Goal: Transaction & Acquisition: Purchase product/service

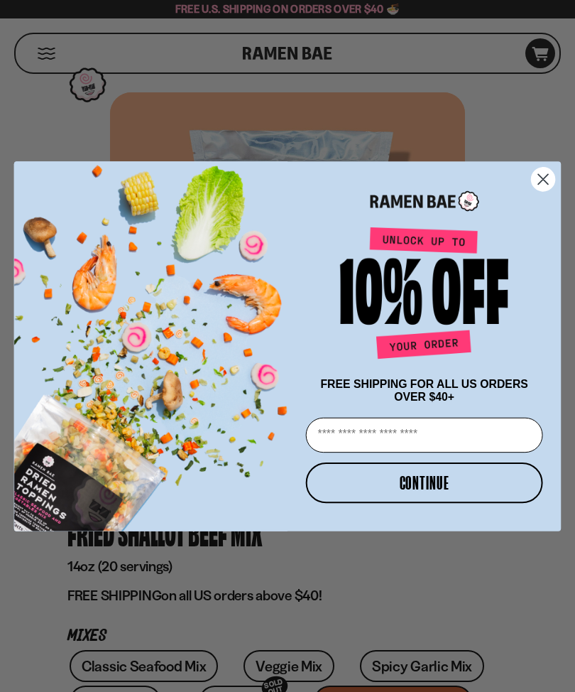
type input "**********"
click at [475, 486] on button "CONTINUE" at bounding box center [424, 482] width 237 height 40
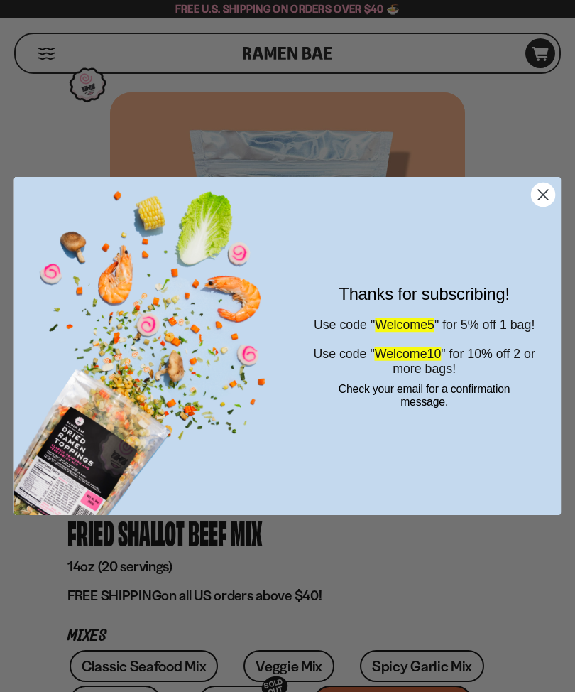
click at [555, 200] on icon "Close dialog" at bounding box center [543, 195] width 25 height 25
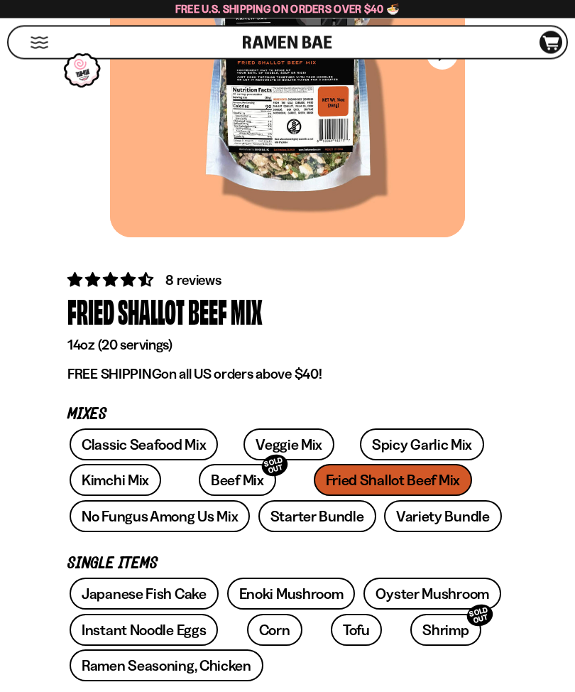
scroll to position [218, 0]
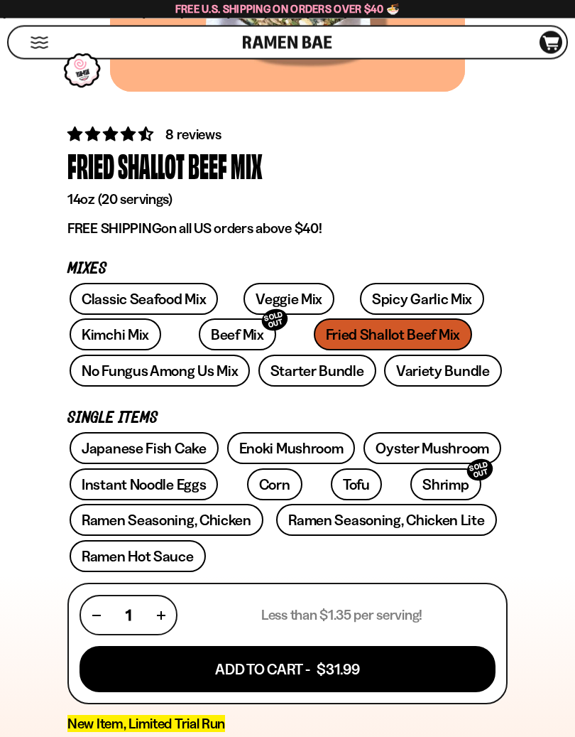
scroll to position [367, 0]
click at [236, 527] on link "Ramen Seasoning, Chicken" at bounding box center [167, 520] width 194 height 32
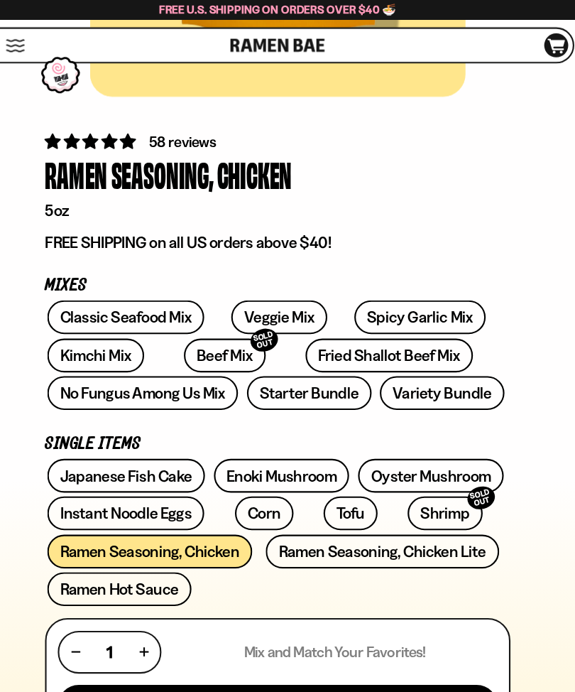
scroll to position [368, 0]
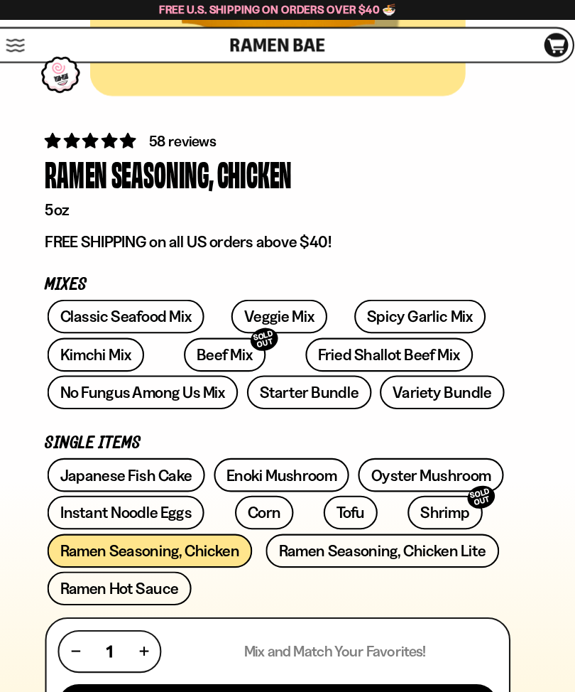
click at [26, 13] on div "Free U.S. Shipping on Orders over $40 🍜" at bounding box center [287, 9] width 575 height 18
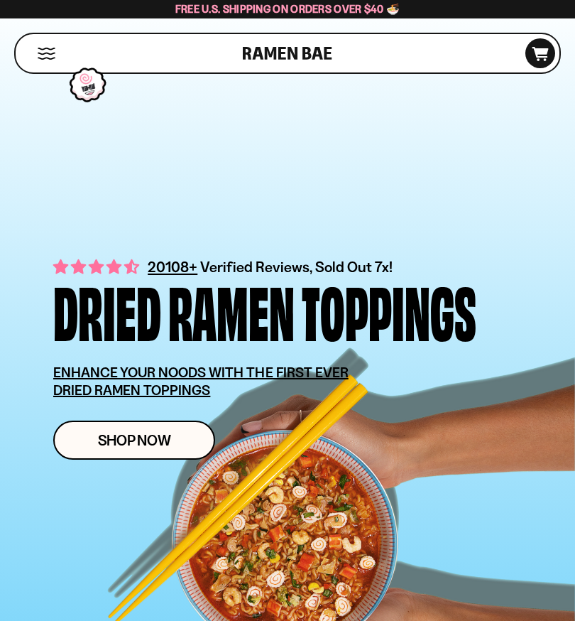
click at [165, 450] on link "Shop Now" at bounding box center [134, 440] width 162 height 39
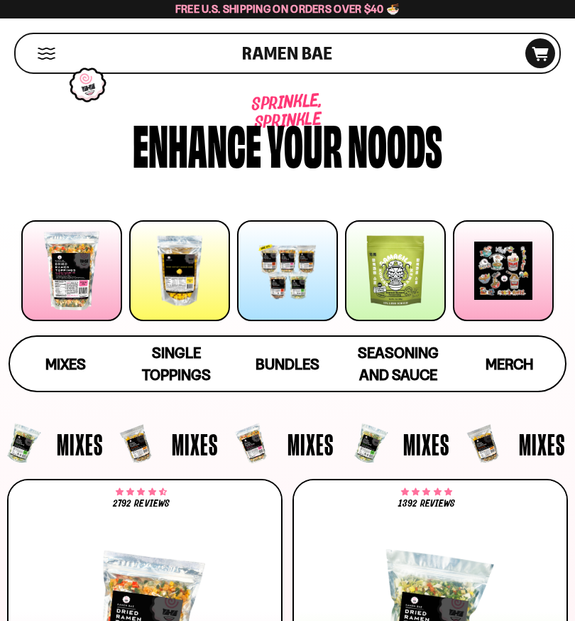
click at [82, 278] on div at bounding box center [71, 270] width 101 height 101
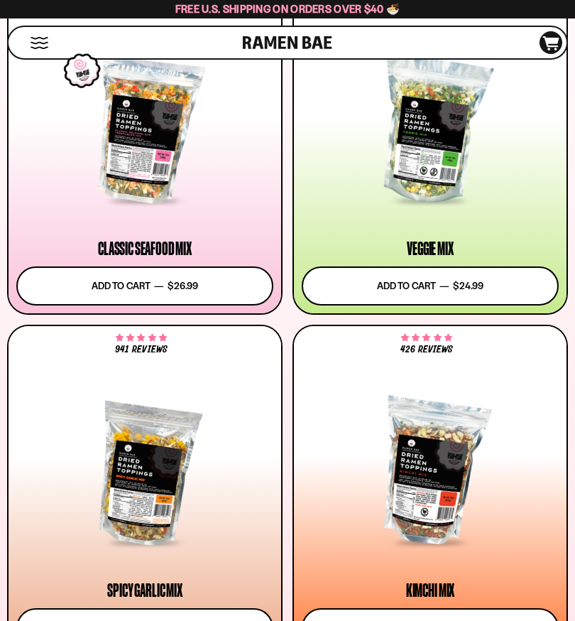
scroll to position [479, 0]
